Goal: Task Accomplishment & Management: Use online tool/utility

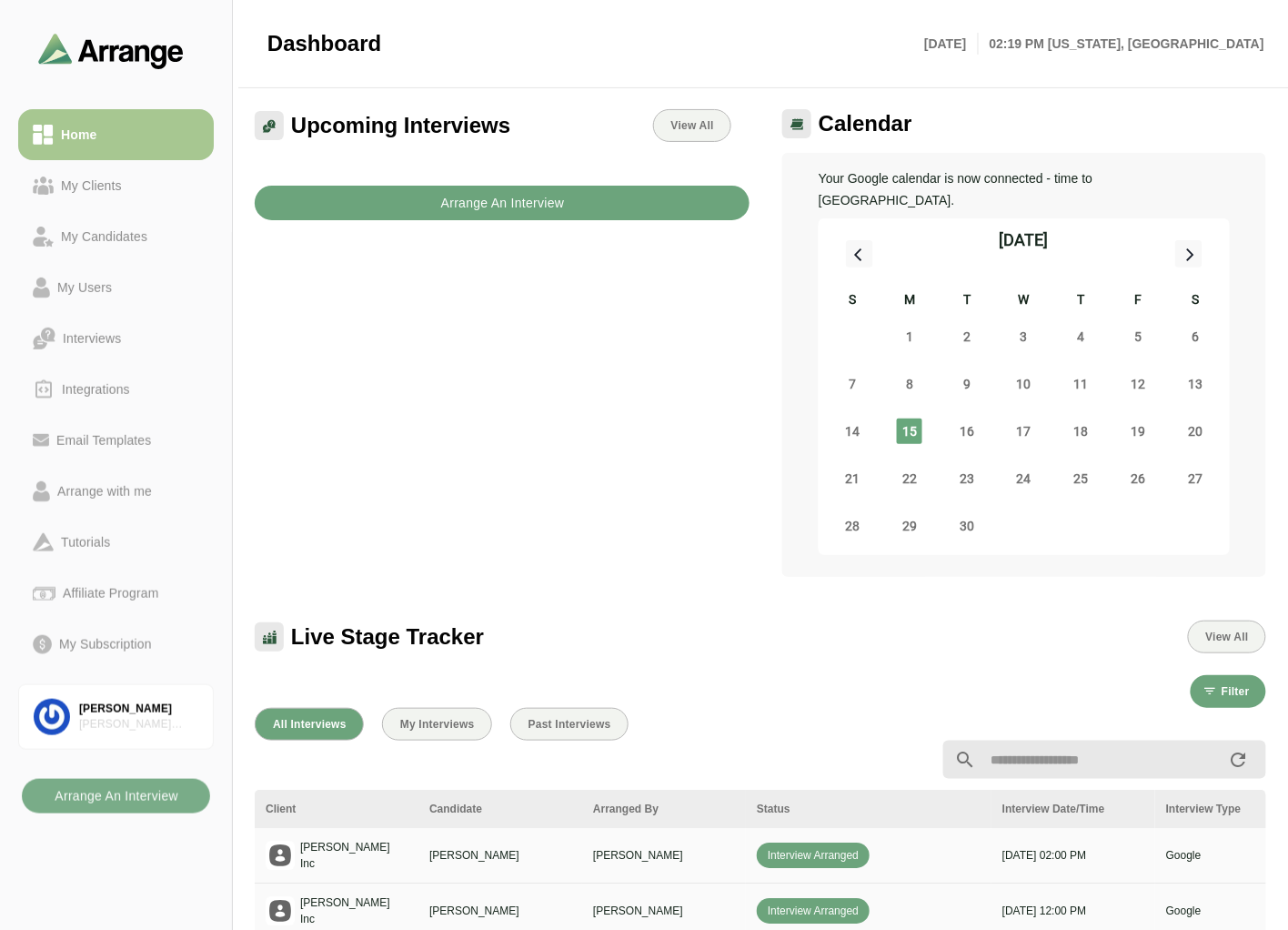
click at [451, 207] on b "Arrange An Interview" at bounding box center [503, 203] width 125 height 35
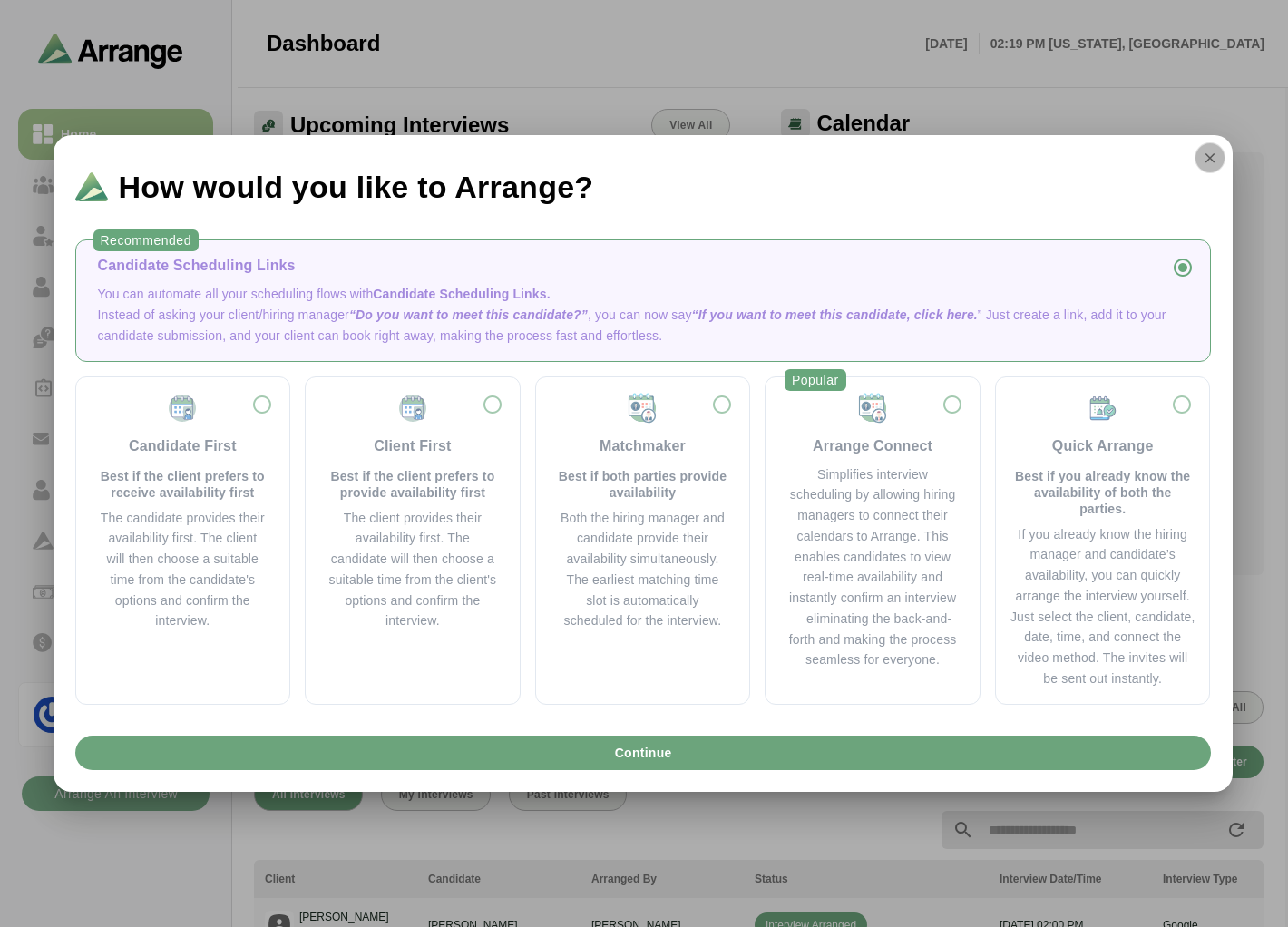
click at [1216, 147] on button "button" at bounding box center [1210, 157] width 31 height 31
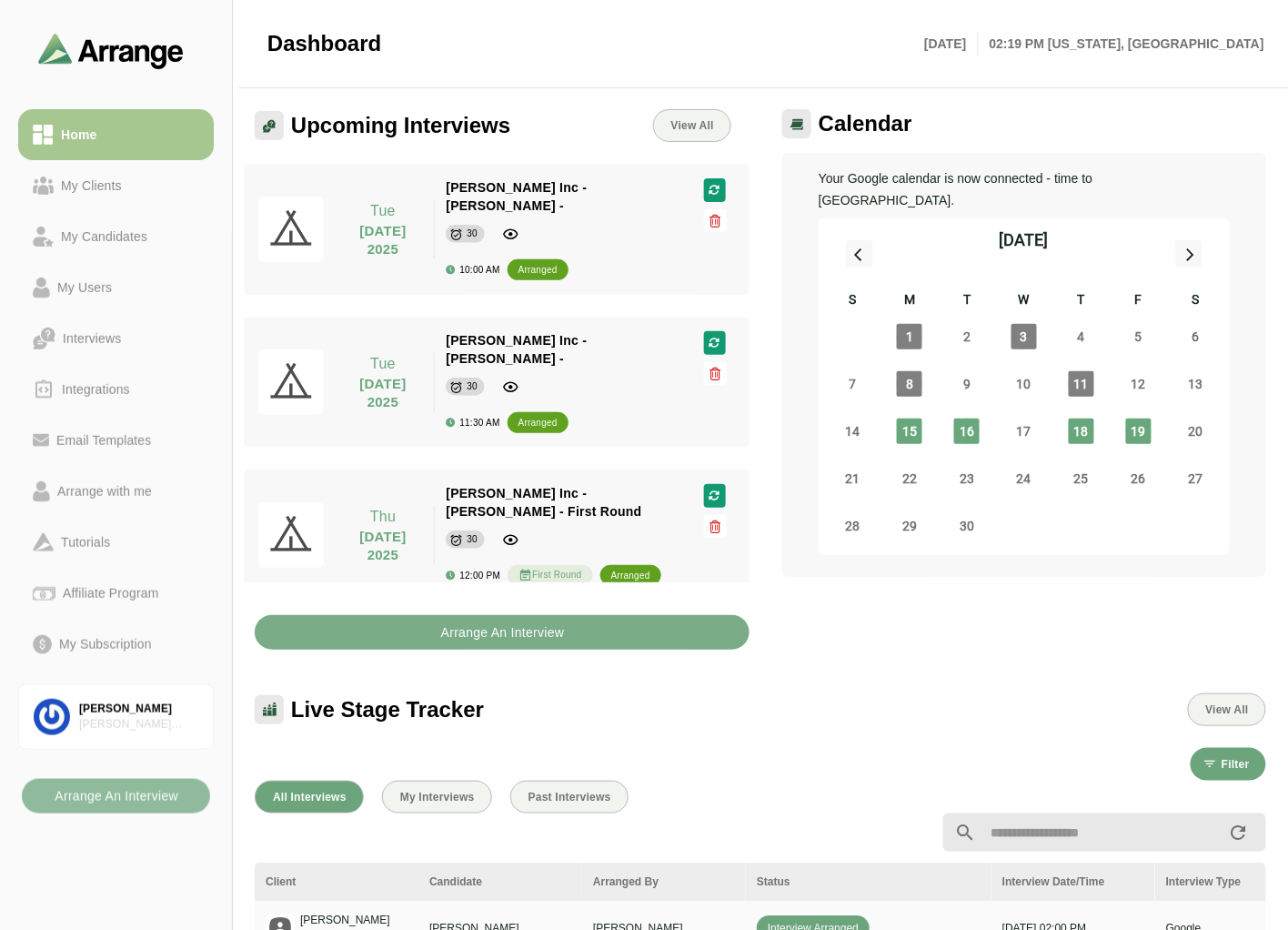
click at [125, 803] on b "Arrange An Interview" at bounding box center [116, 796] width 125 height 35
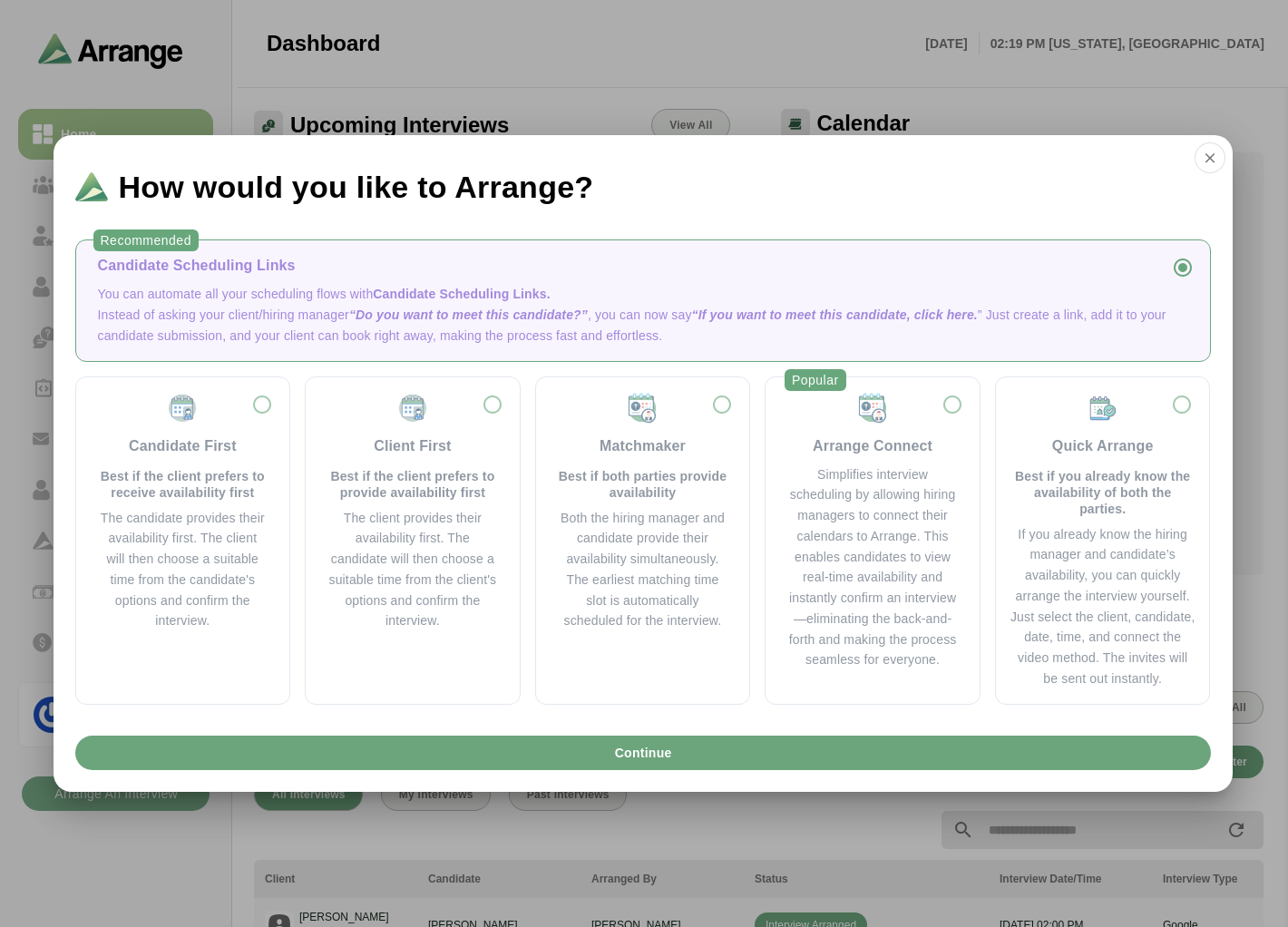
click at [167, 261] on div "Candidate Scheduling Links" at bounding box center [643, 266] width 1090 height 22
click at [1199, 156] on button "button" at bounding box center [1210, 157] width 31 height 31
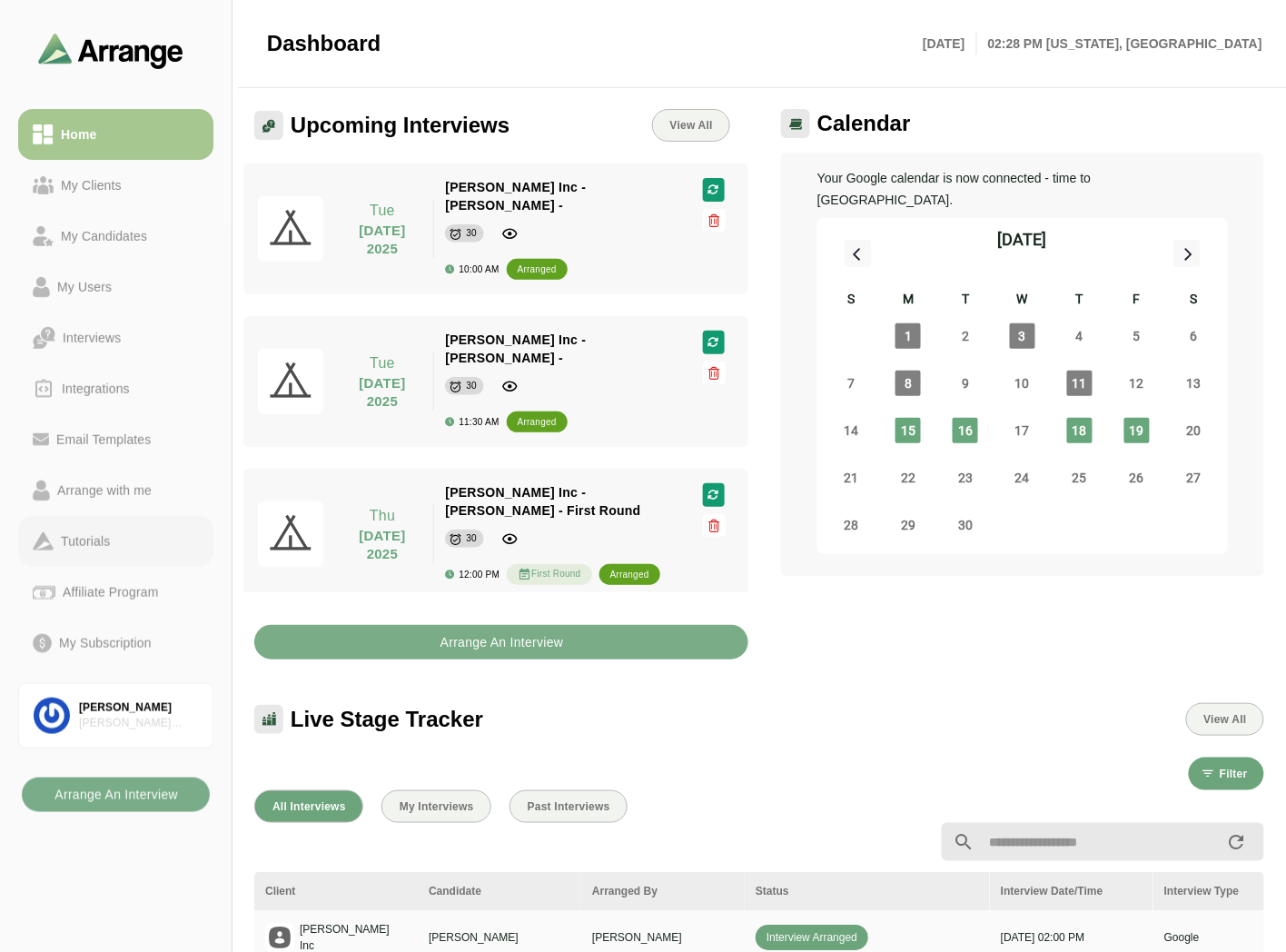
click at [80, 556] on link "Tutorials" at bounding box center [115, 541] width 195 height 51
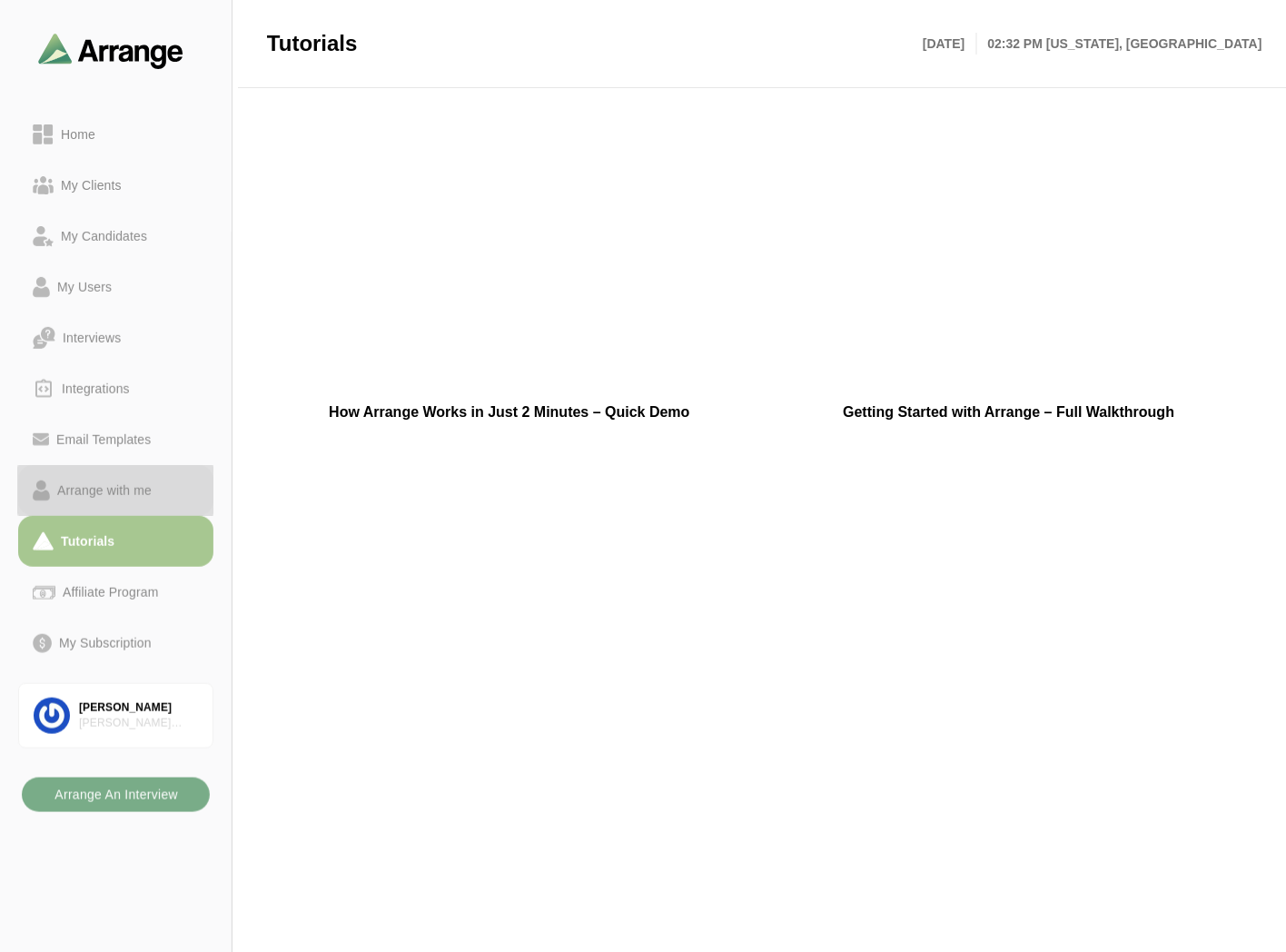
click at [131, 488] on div "Arrange with me" at bounding box center [104, 490] width 109 height 22
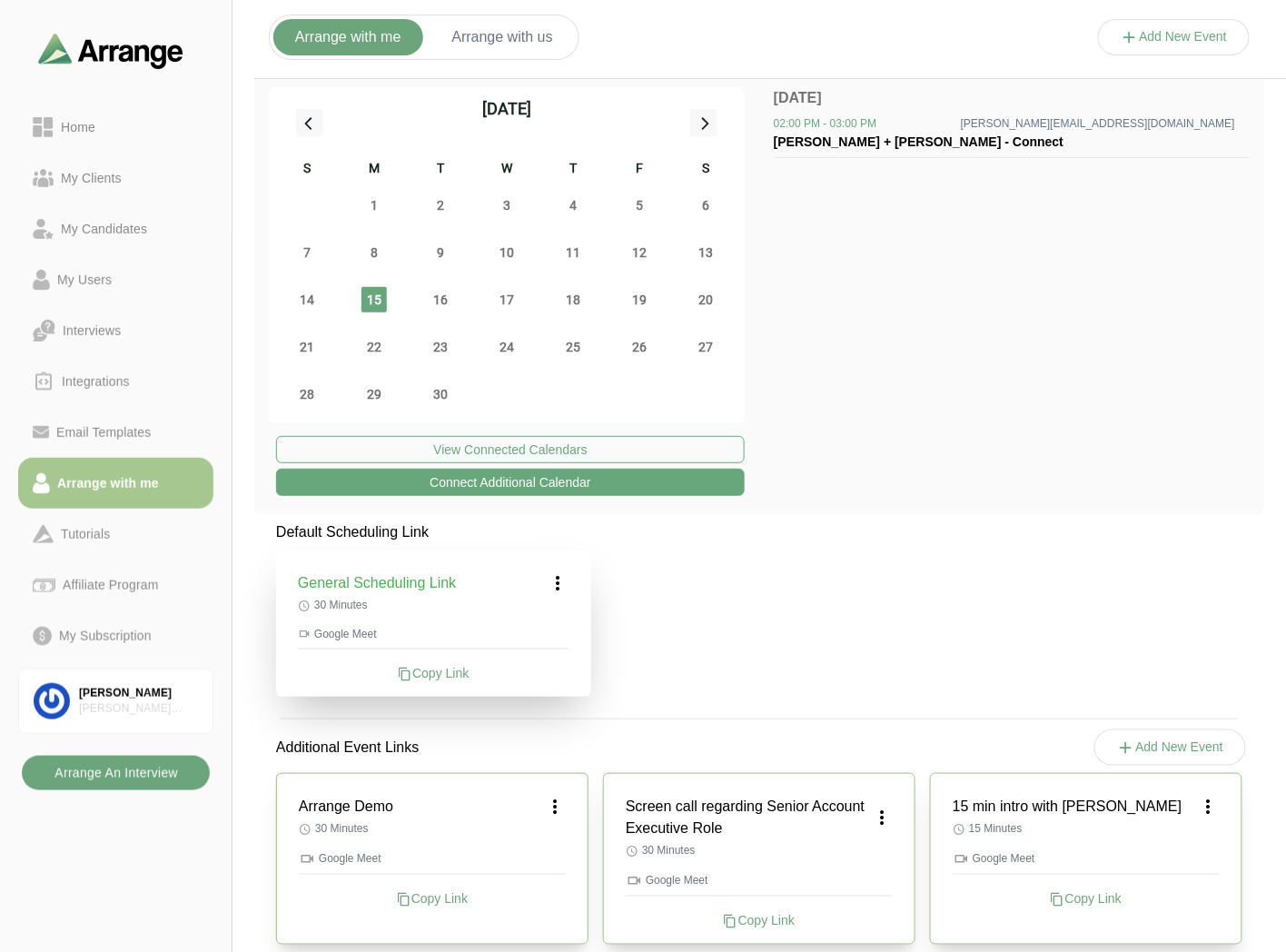
click at [141, 769] on b "Arrange An Interview" at bounding box center [116, 772] width 125 height 35
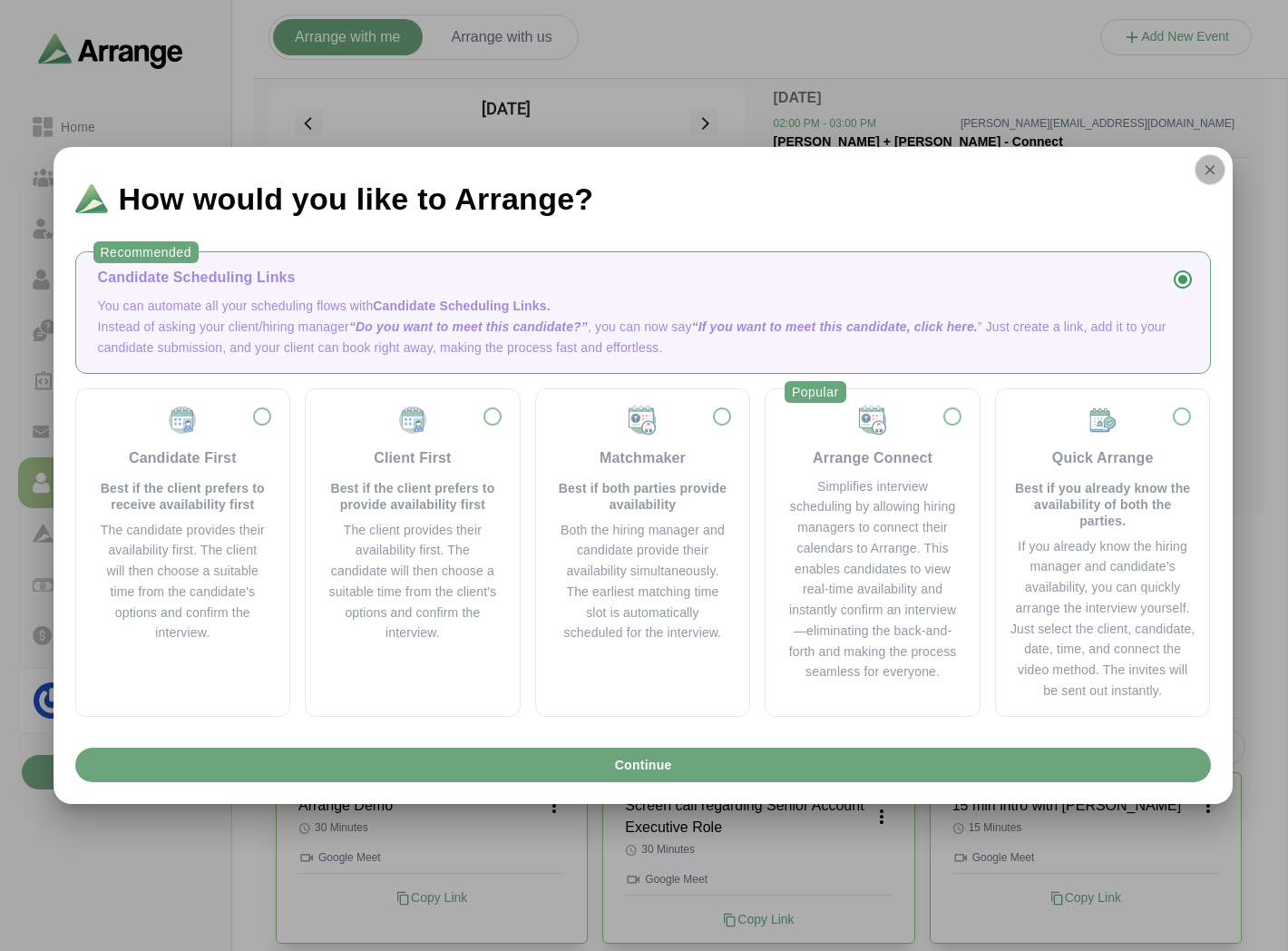
click at [1206, 161] on icon "button" at bounding box center [1209, 169] width 16 height 16
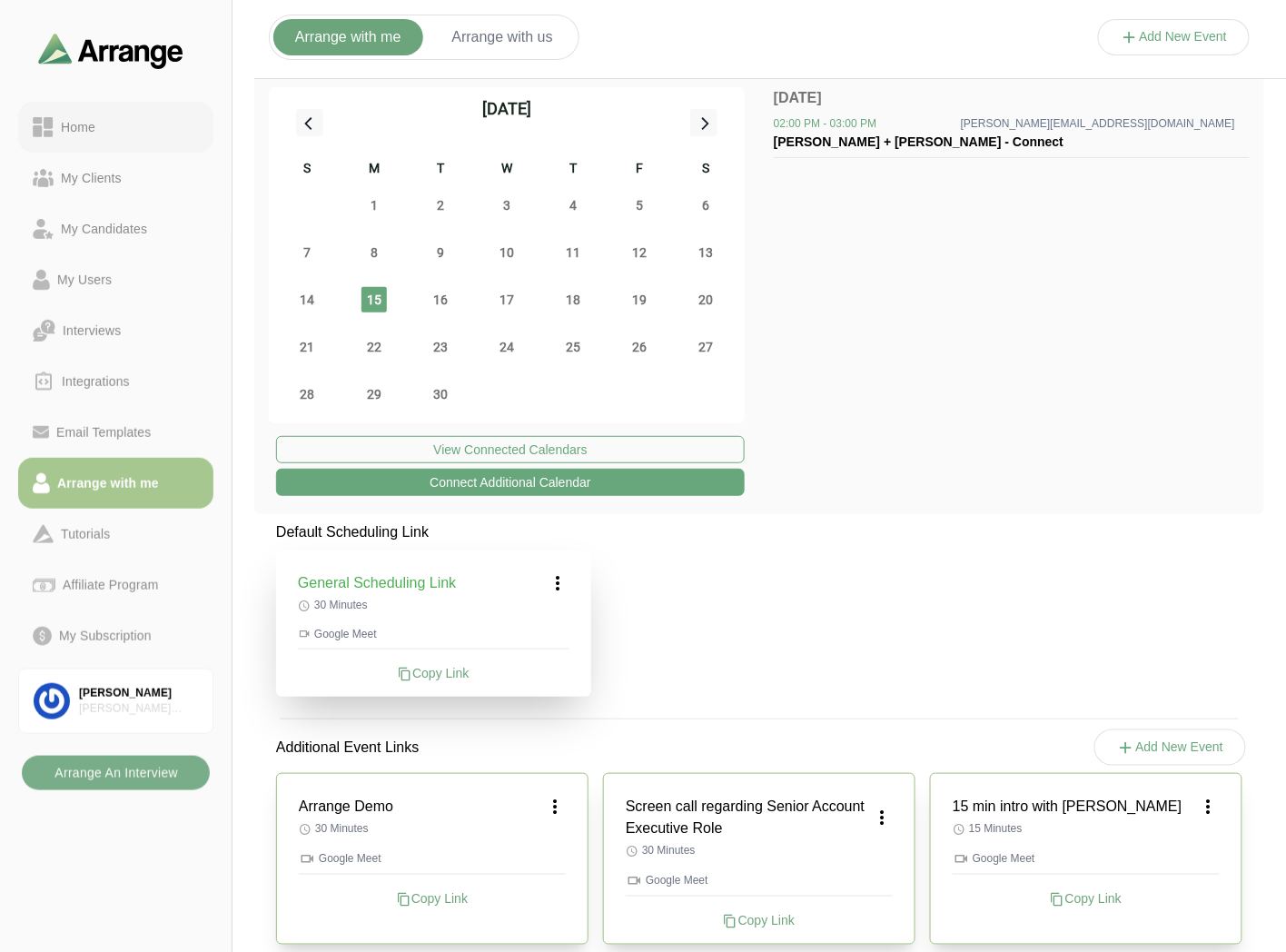
click at [74, 142] on link "Home" at bounding box center [115, 127] width 195 height 51
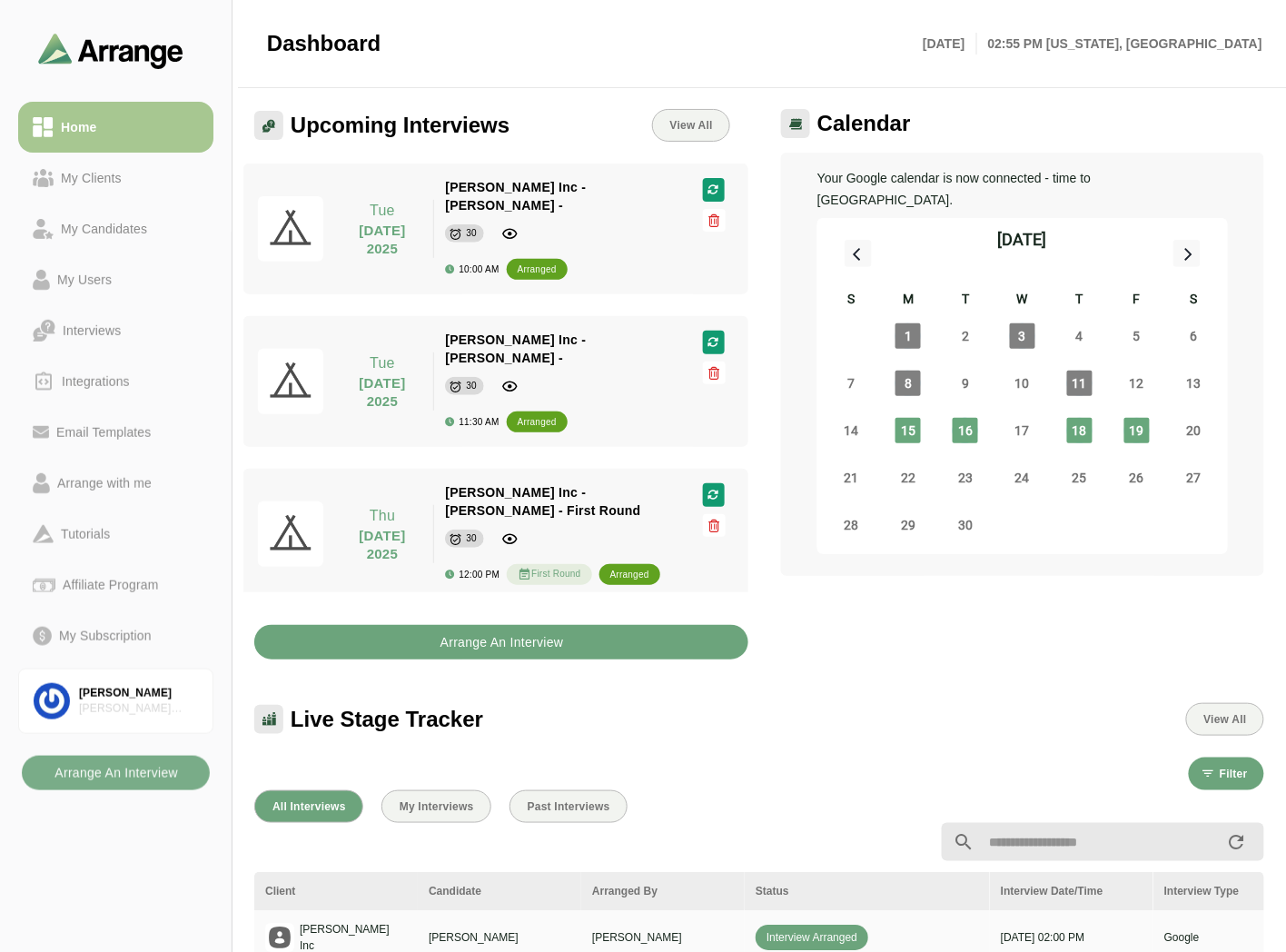
click at [521, 643] on b "Arrange An Interview" at bounding box center [503, 642] width 125 height 35
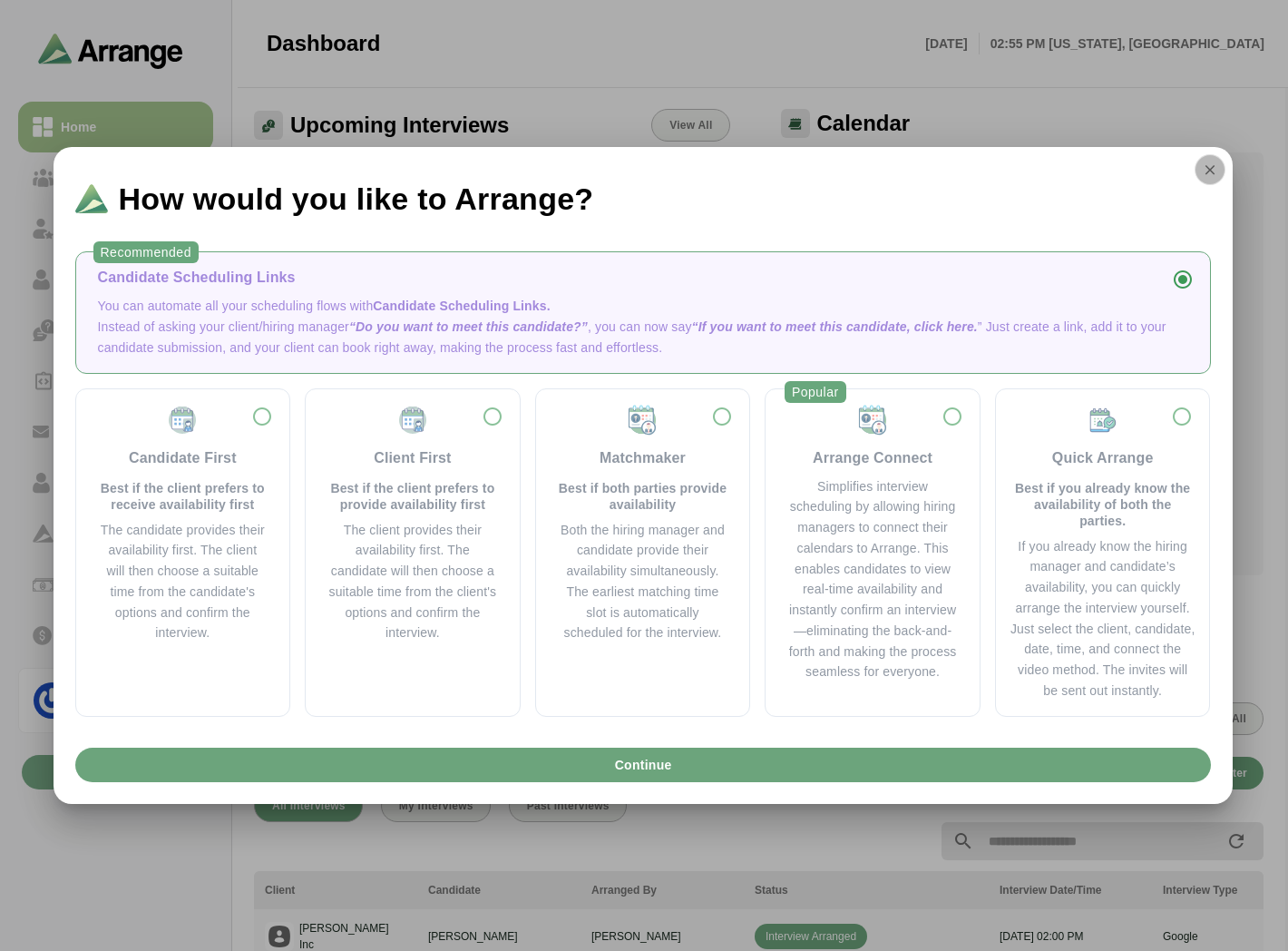
click at [1208, 167] on icon "button" at bounding box center [1209, 169] width 16 height 16
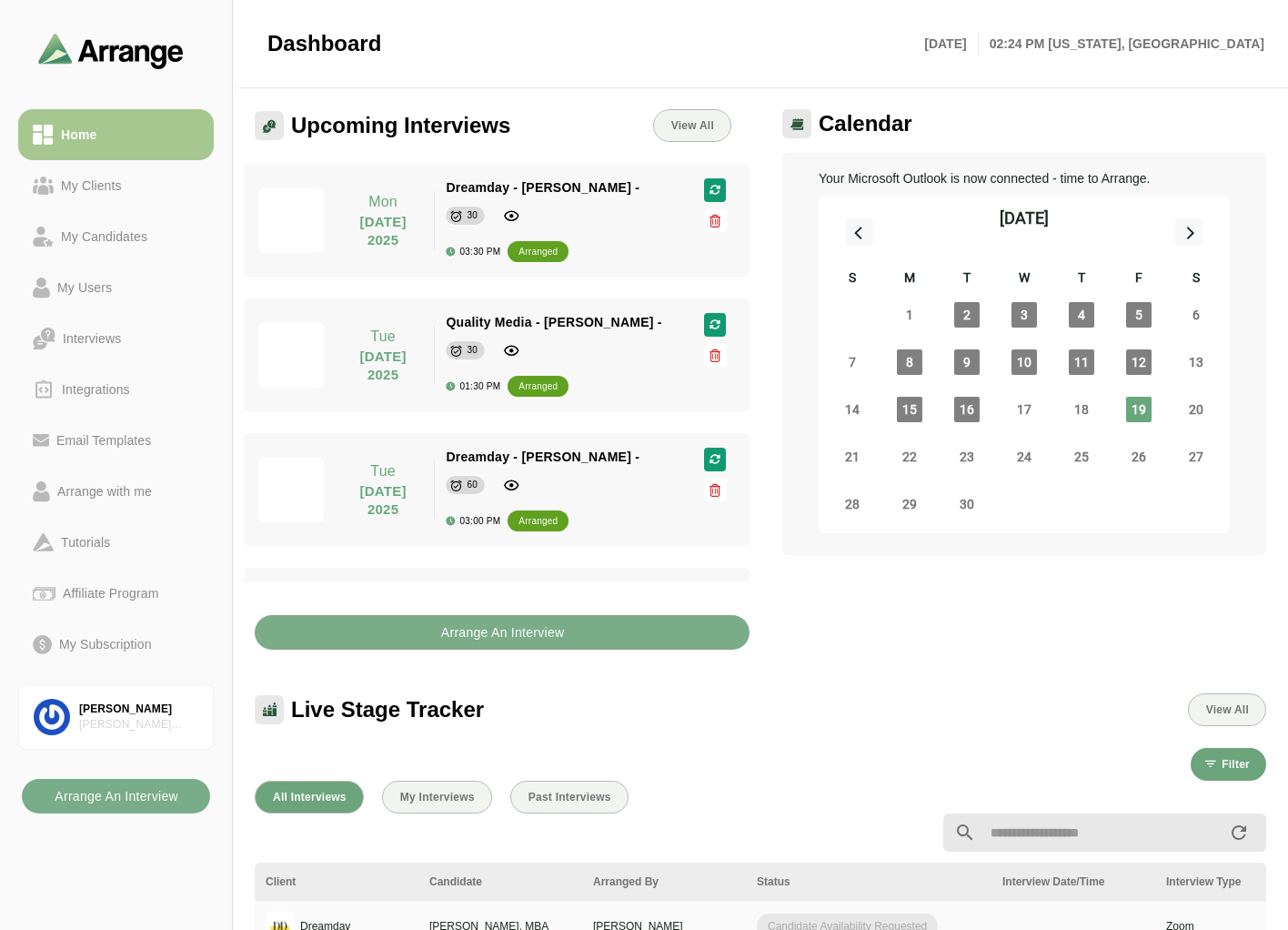
scroll to position [637, 0]
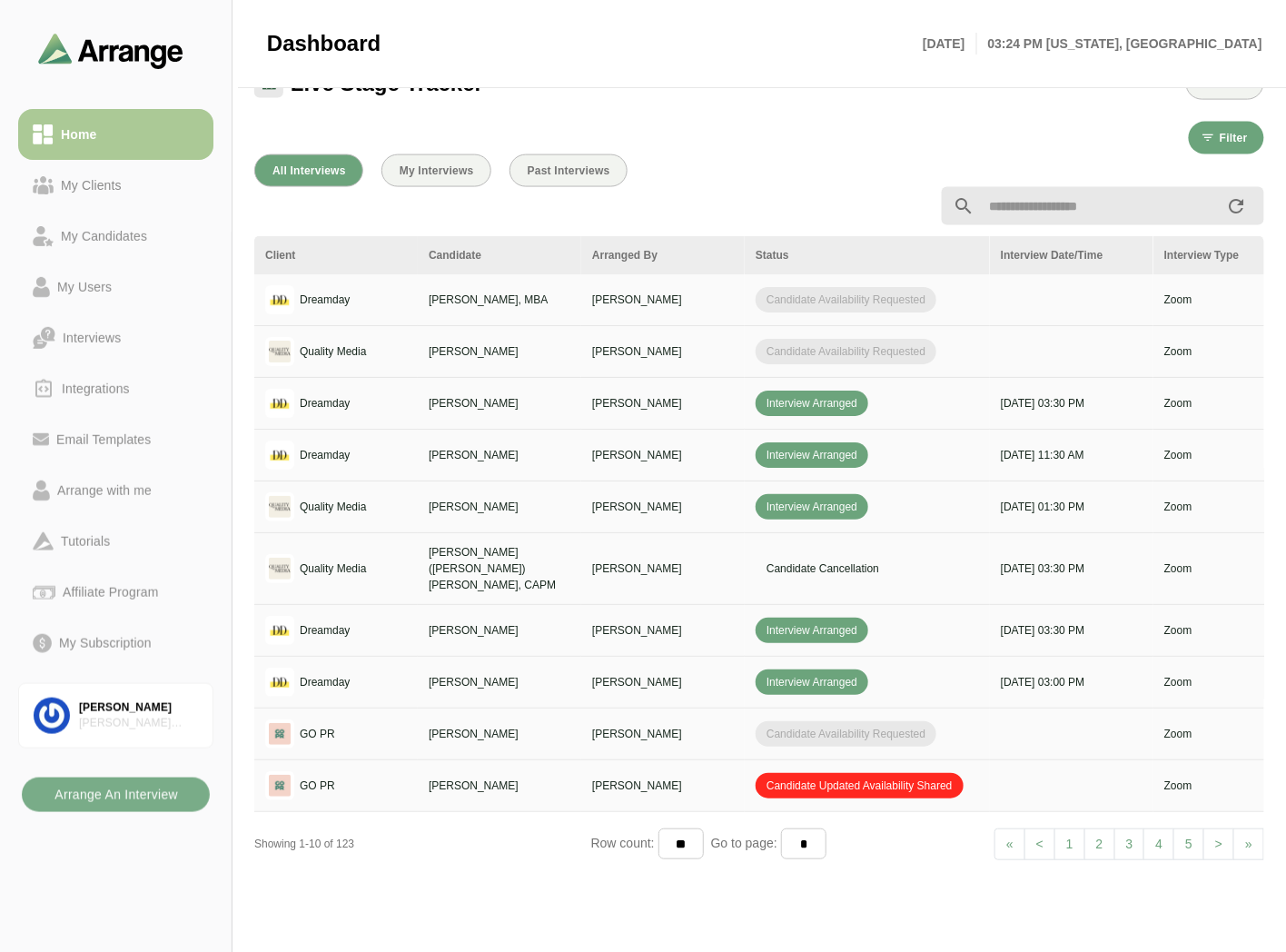
click at [95, 183] on div "My Clients" at bounding box center [91, 184] width 75 height 22
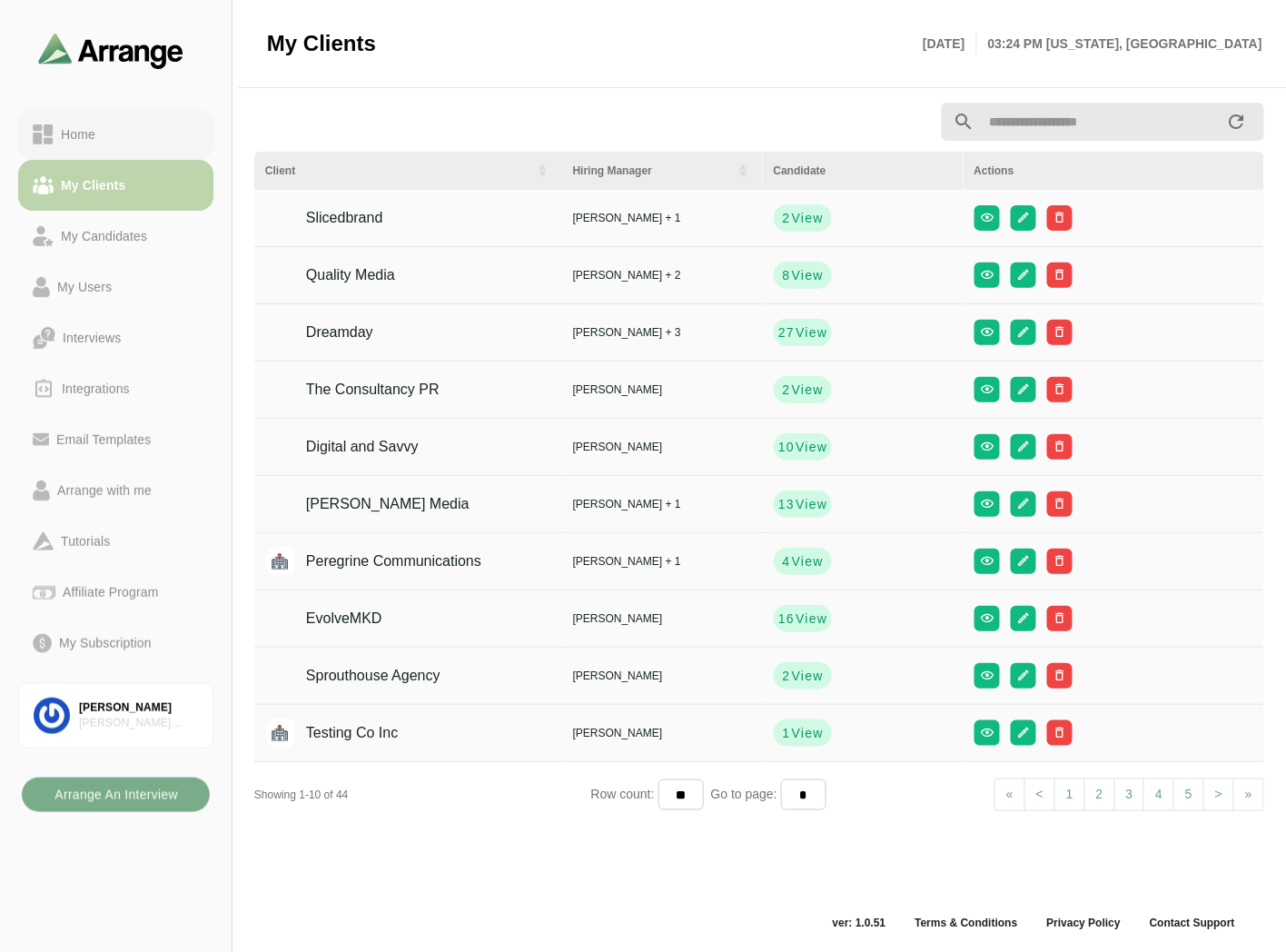
scroll to position [6, 0]
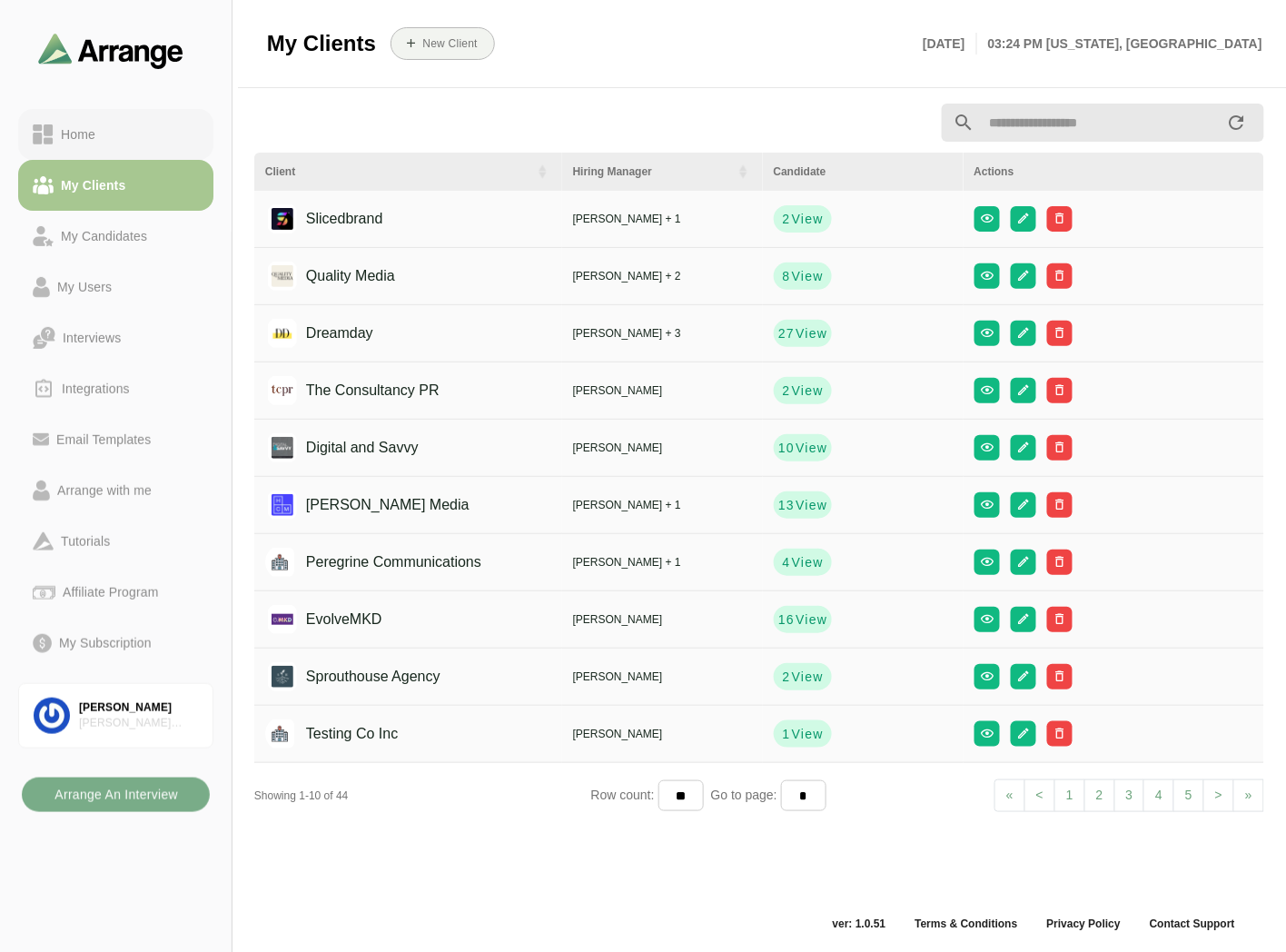
click at [136, 130] on div "Home" at bounding box center [115, 134] width 166 height 22
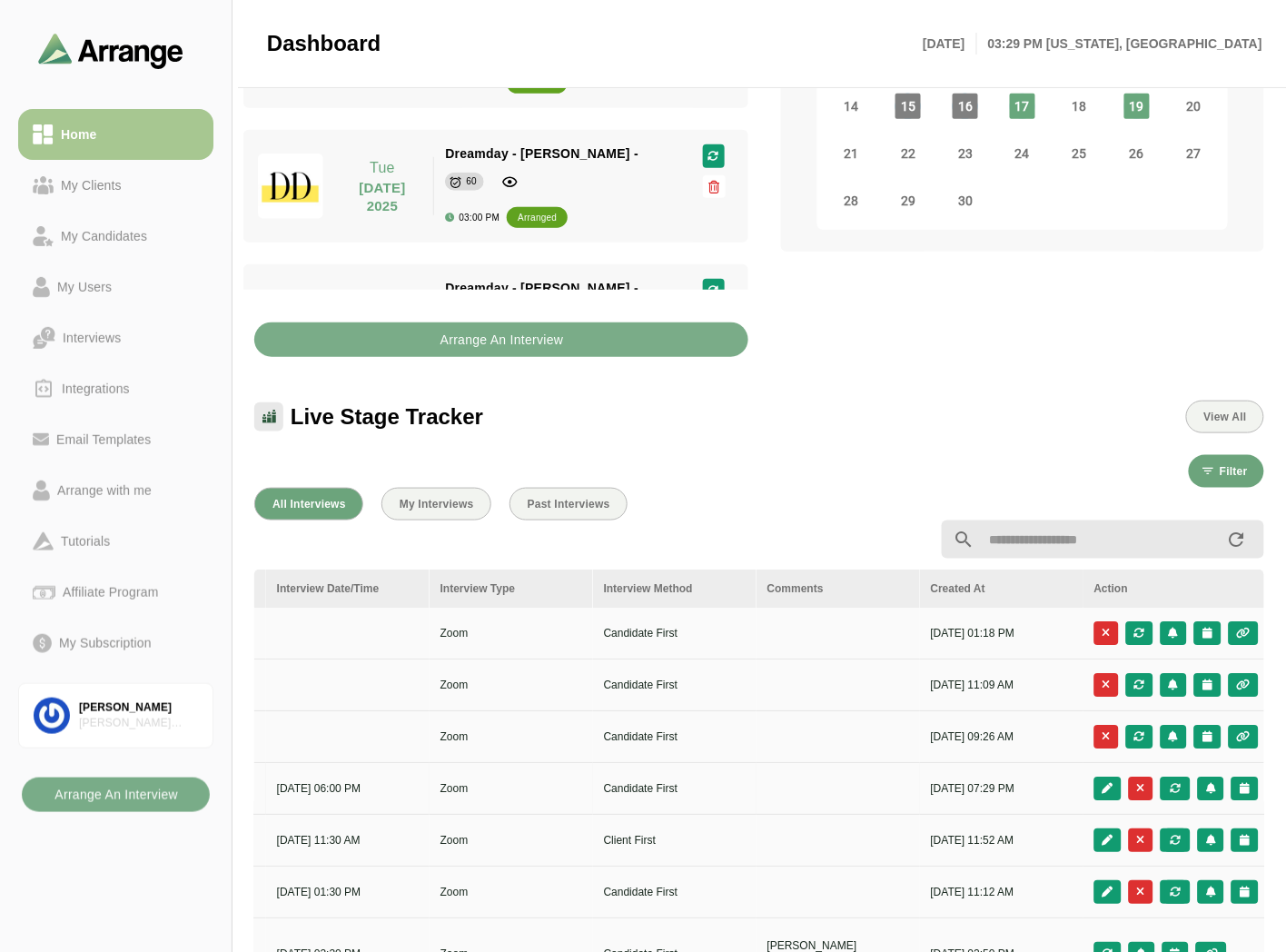
scroll to position [0, 765]
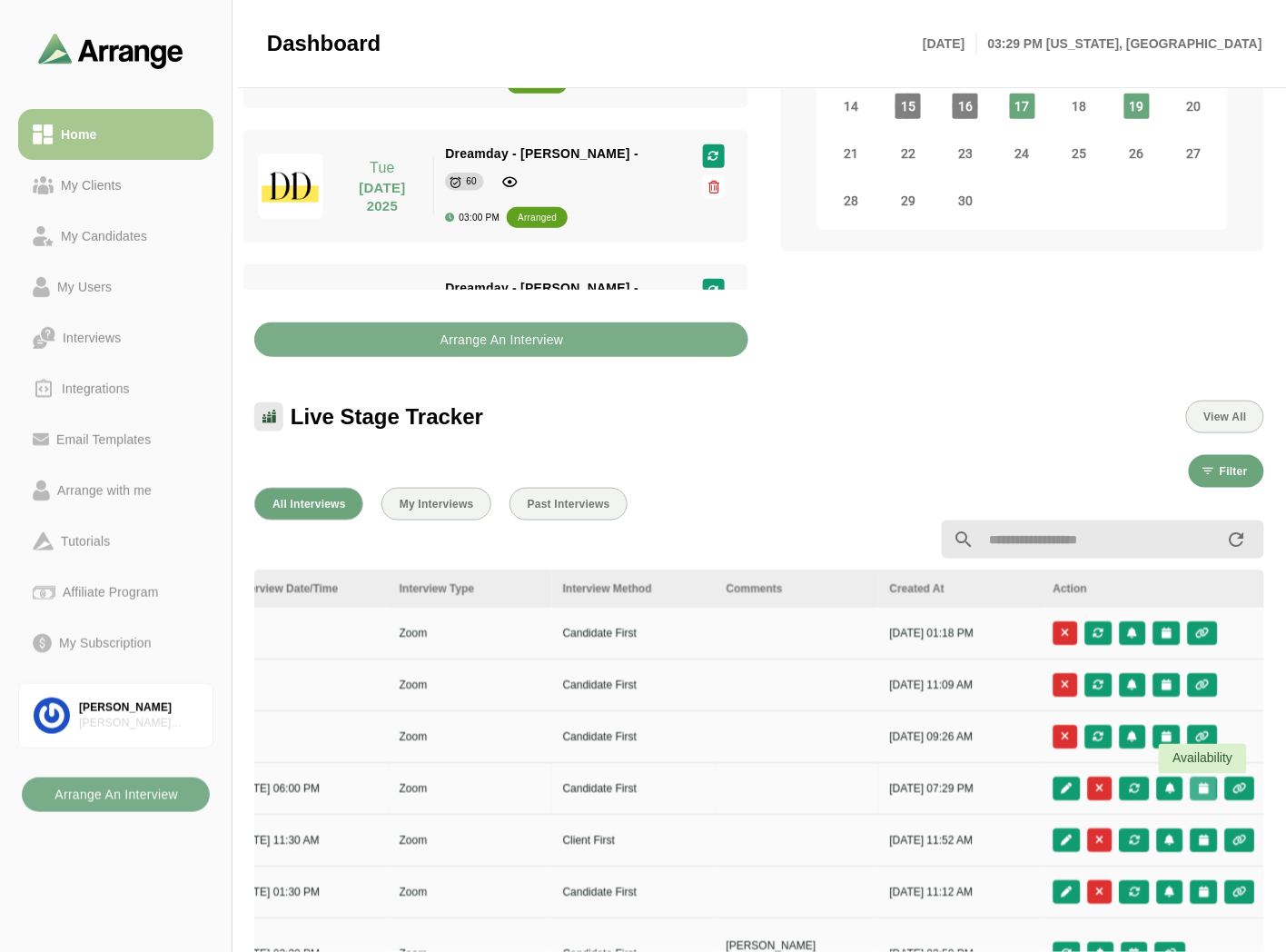
click at [1202, 783] on icon "button" at bounding box center [1204, 788] width 12 height 11
click at [1138, 793] on div "Candidate Slots" at bounding box center [1123, 801] width 105 height 22
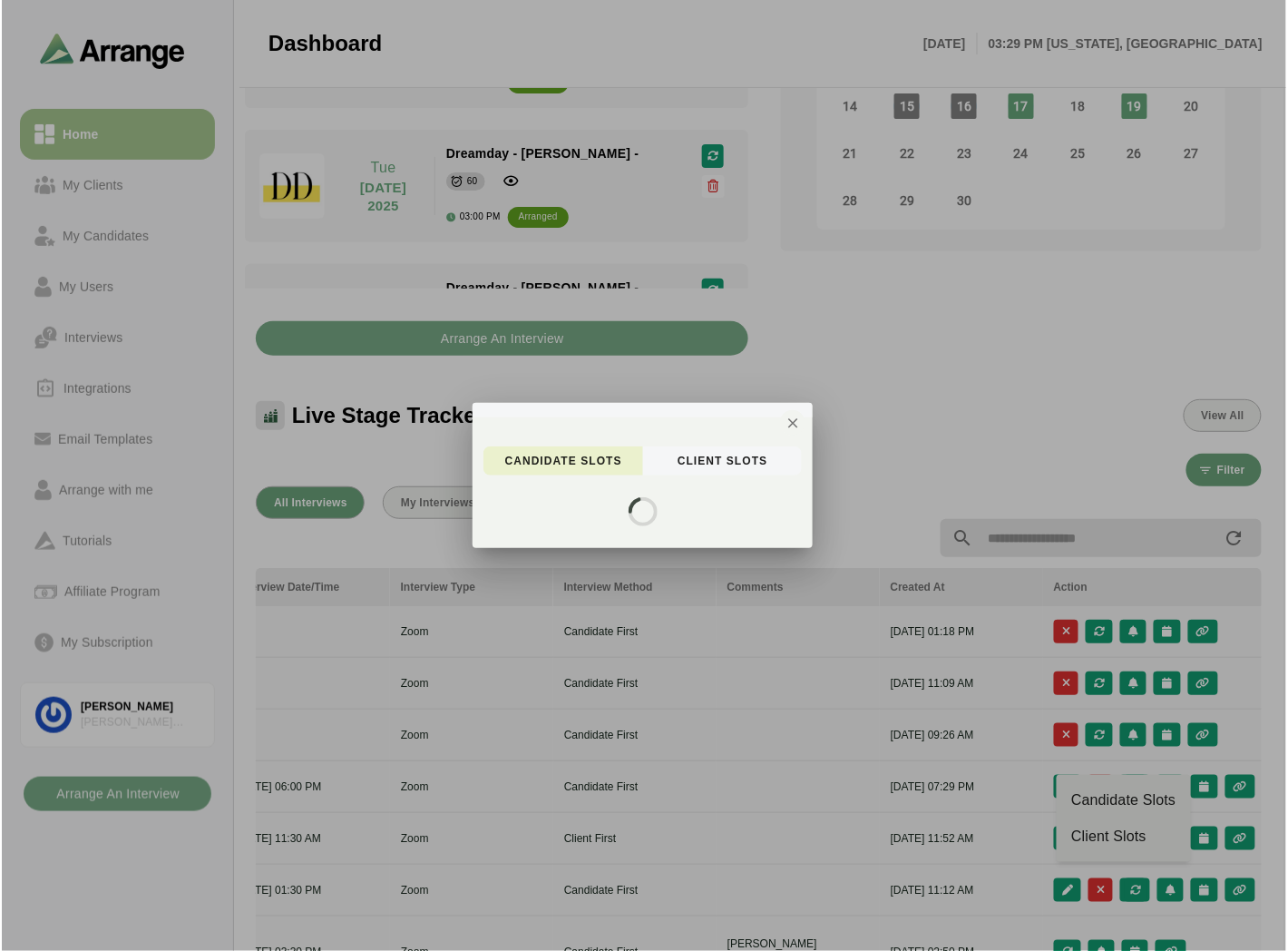
scroll to position [0, 0]
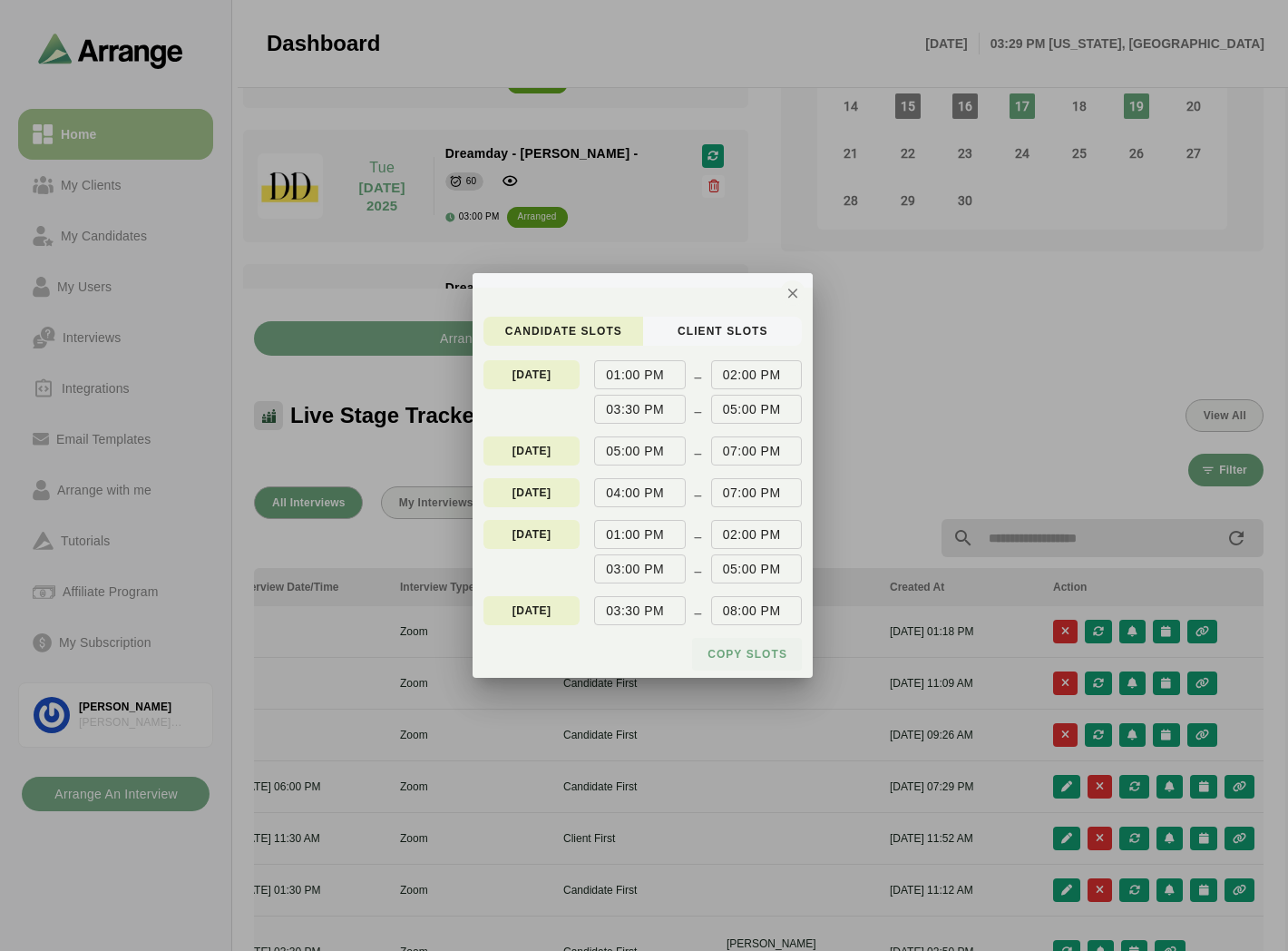
click at [727, 654] on span "Copy slots" at bounding box center [747, 654] width 81 height 14
click at [793, 297] on icon "button" at bounding box center [793, 293] width 16 height 16
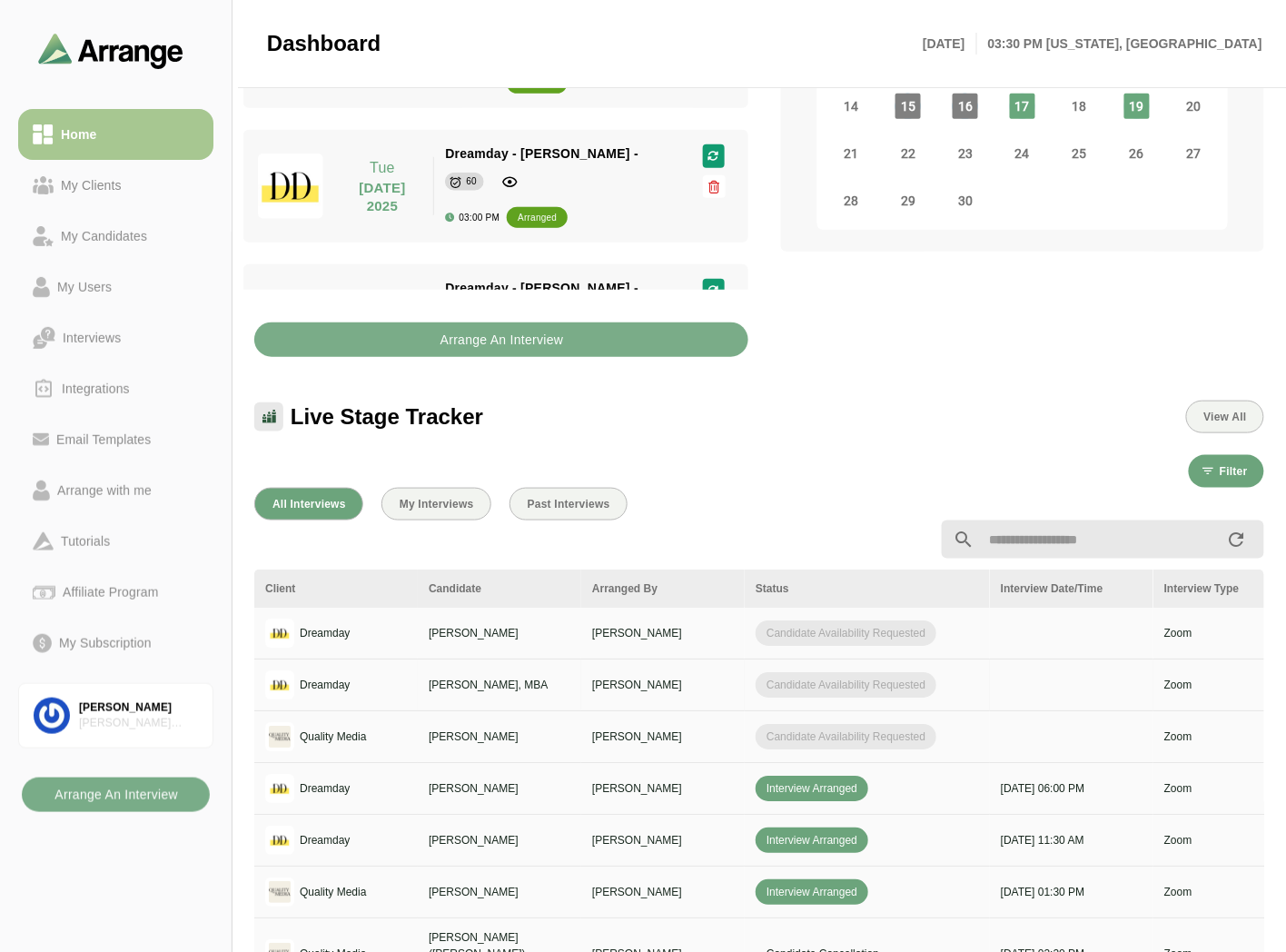
drag, startPoint x: 888, startPoint y: 710, endPoint x: 911, endPoint y: 706, distance: 23.3
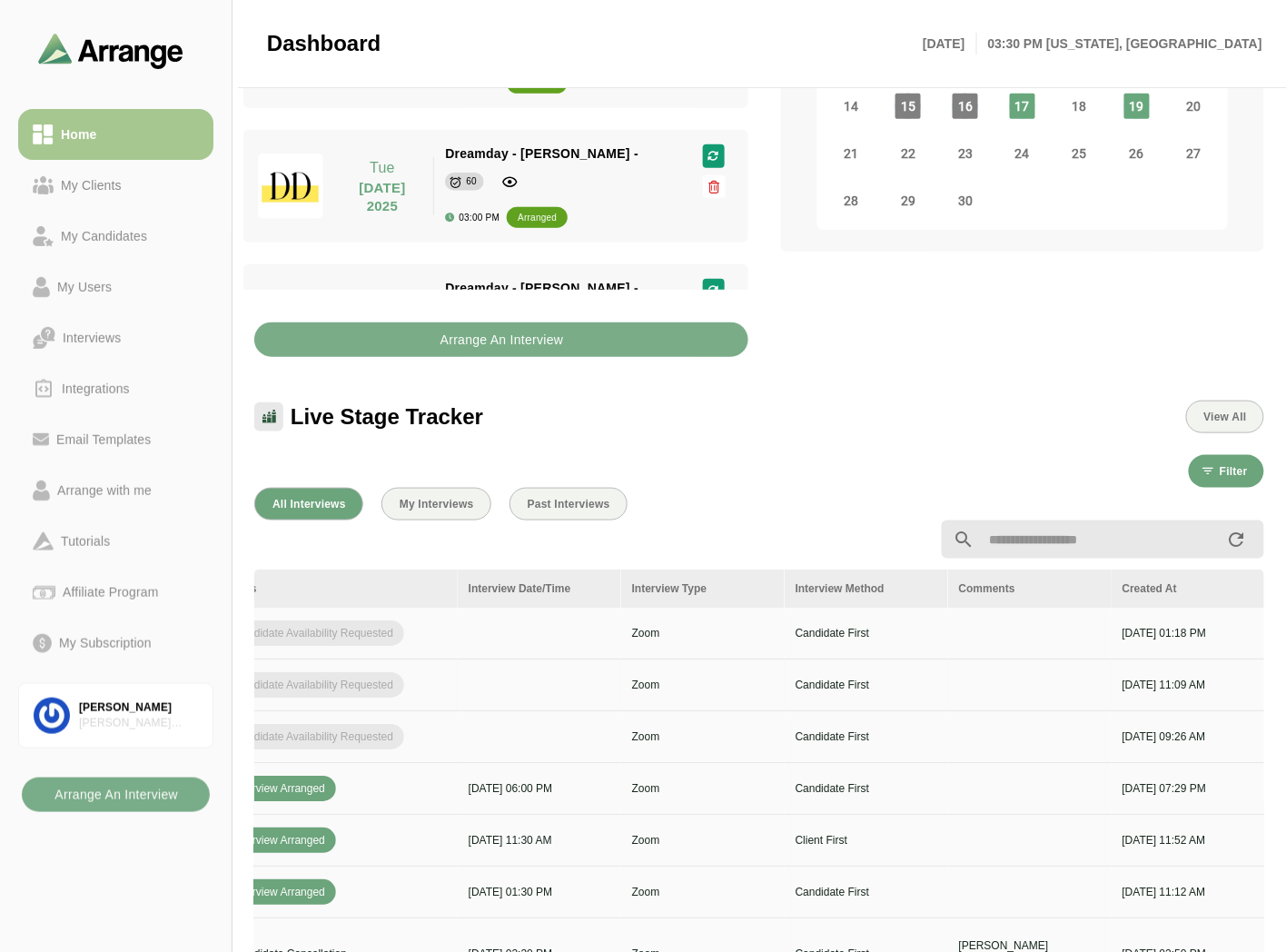
scroll to position [0, 765]
